Goal: Navigation & Orientation: Find specific page/section

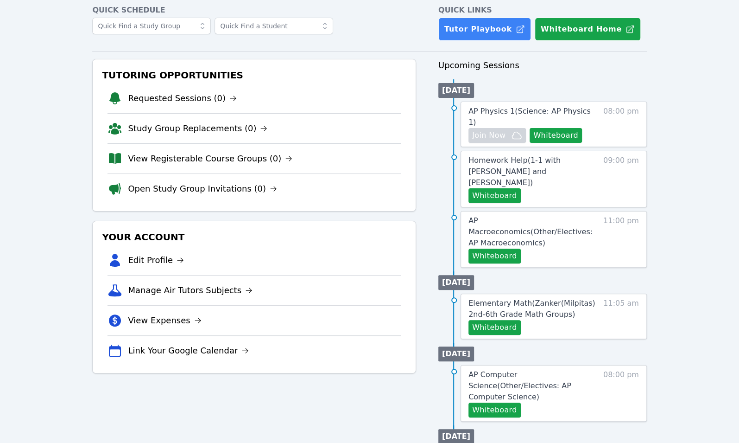
scroll to position [54, 0]
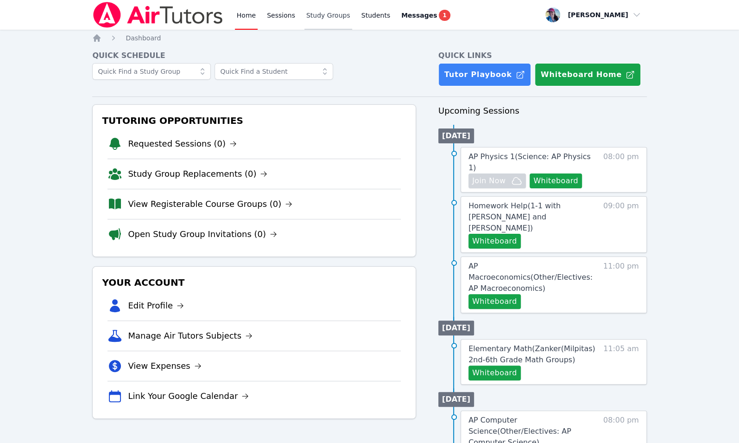
click at [314, 15] on link "Study Groups" at bounding box center [328, 15] width 48 height 30
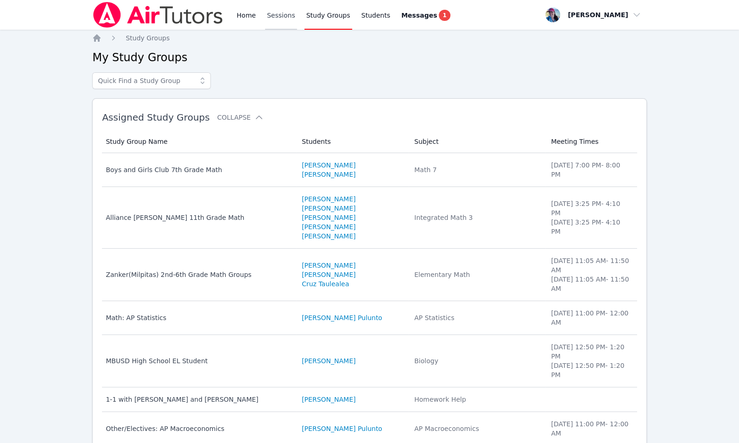
click at [267, 21] on link "Sessions" at bounding box center [281, 15] width 32 height 30
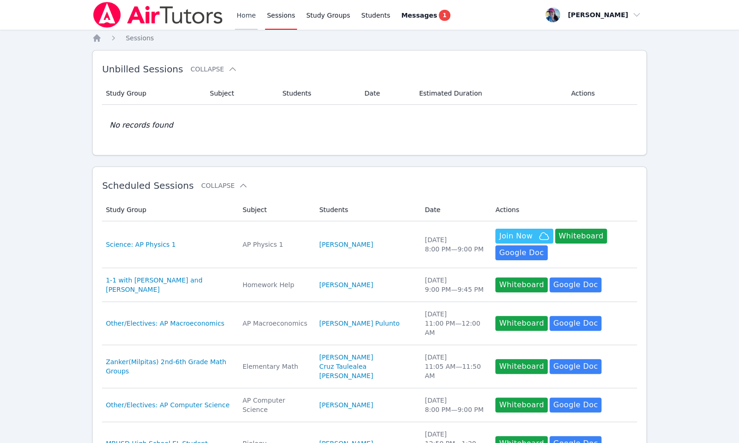
click at [236, 21] on link "Home" at bounding box center [246, 15] width 23 height 30
